Goal: Check status: Check status

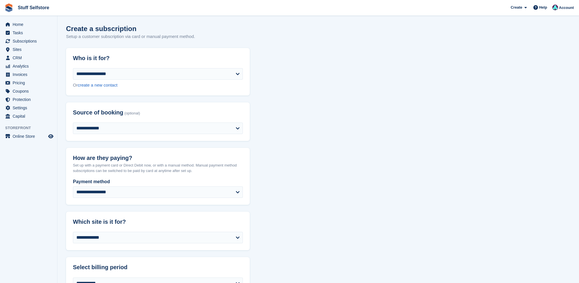
select select "****"
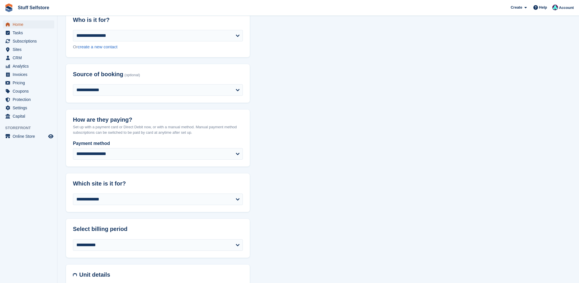
drag, startPoint x: 0, startPoint y: 0, endPoint x: 18, endPoint y: 24, distance: 29.3
click at [18, 24] on span "Home" at bounding box center [30, 24] width 34 height 8
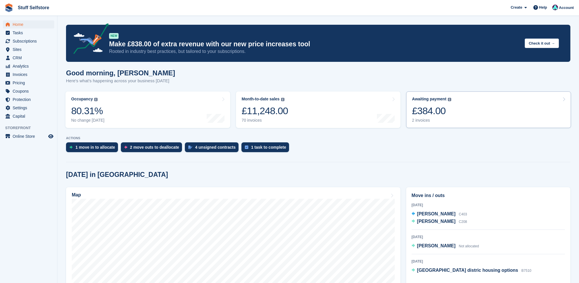
click at [436, 105] on div "£384.00" at bounding box center [431, 111] width 39 height 12
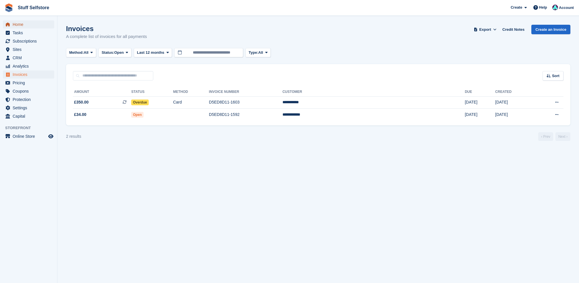
click at [19, 24] on span "Home" at bounding box center [30, 24] width 34 height 8
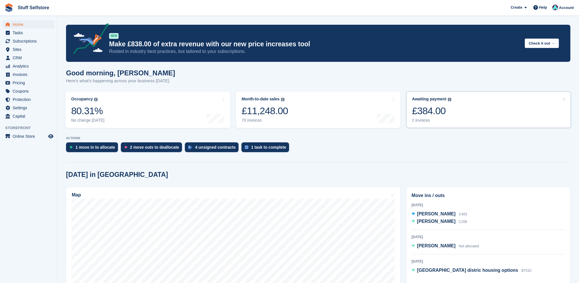
click at [429, 103] on div "Awaiting payment The total outstanding balance on all open invoices. £384.00 2 …" at bounding box center [431, 109] width 39 height 26
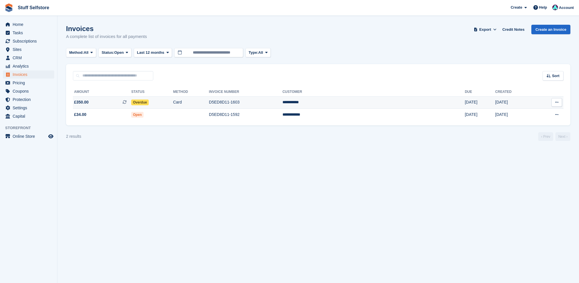
click at [125, 103] on span "£350.00 This is a recurring subscription invoice." at bounding box center [102, 102] width 58 height 6
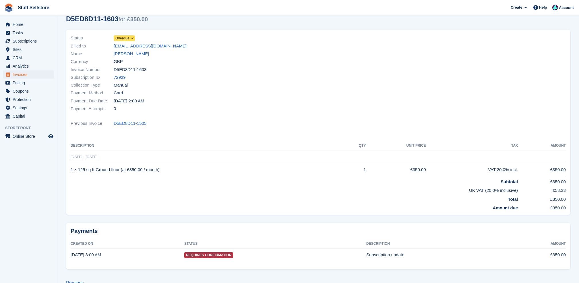
scroll to position [41, 0]
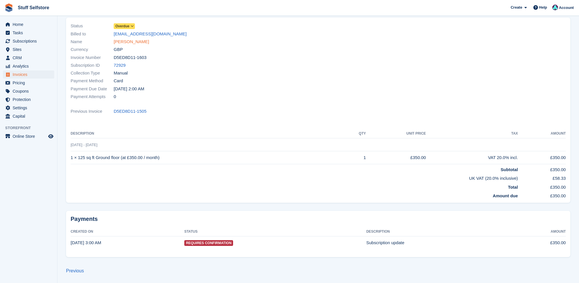
click at [126, 43] on link "[PERSON_NAME]" at bounding box center [131, 41] width 35 height 7
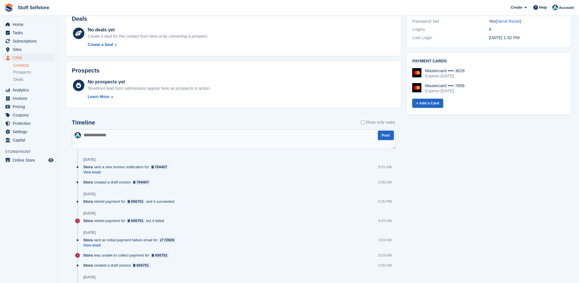
scroll to position [230, 0]
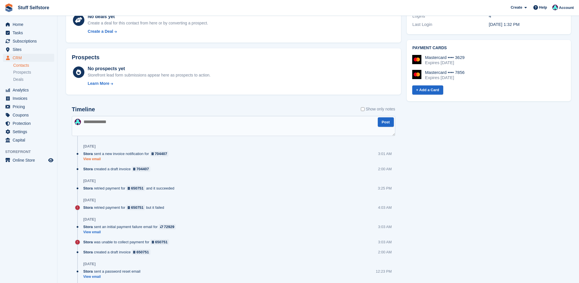
click at [90, 161] on link "View email" at bounding box center [127, 158] width 88 height 5
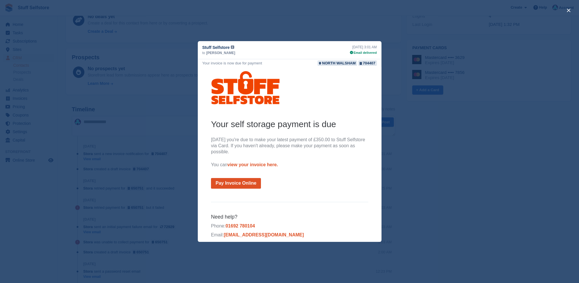
scroll to position [0, 0]
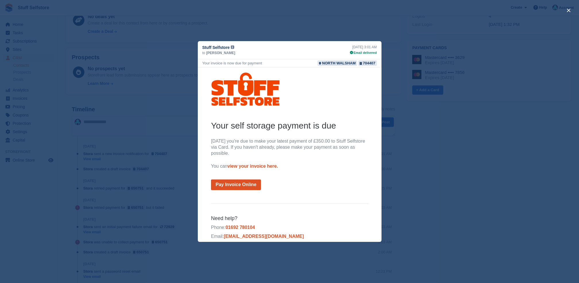
click at [449, 157] on div "close" at bounding box center [289, 141] width 579 height 283
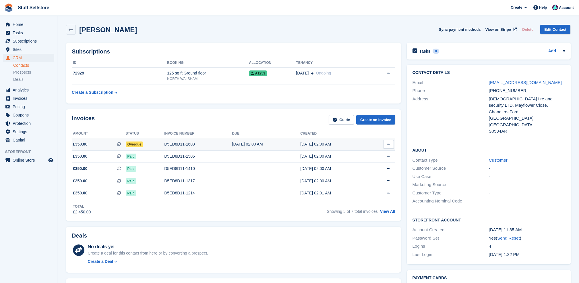
click at [91, 140] on td "£350.00 This is a recurring subscription invoice." at bounding box center [99, 144] width 54 height 12
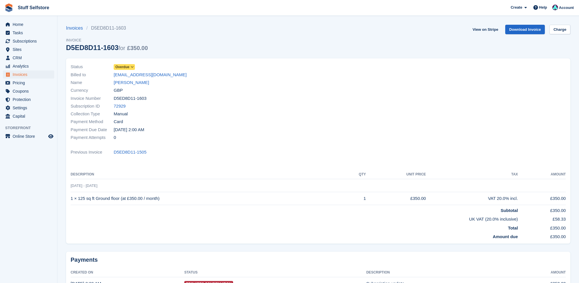
click at [117, 67] on span "Overdue" at bounding box center [122, 66] width 14 height 5
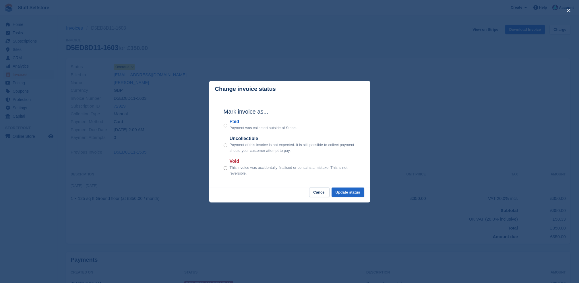
click at [272, 50] on div "close" at bounding box center [289, 141] width 579 height 283
